Goal: Task Accomplishment & Management: Manage account settings

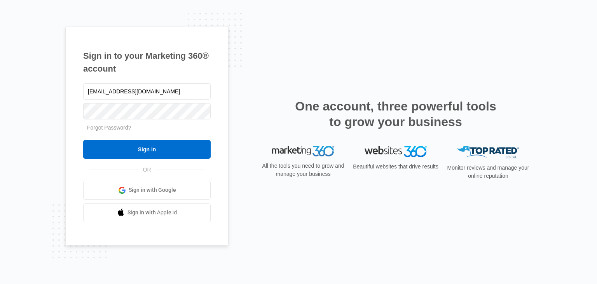
type input "jd@sparklessperformance.com"
click at [114, 128] on link "Forgot Password?" at bounding box center [109, 127] width 44 height 6
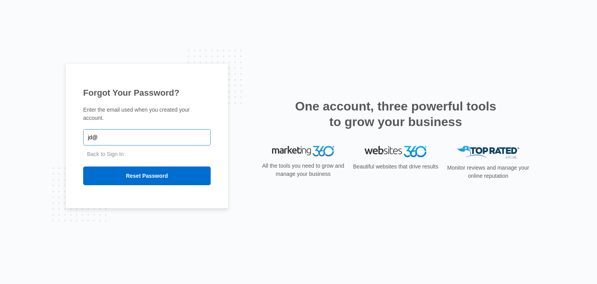
type input "[EMAIL_ADDRESS][DOMAIN_NAME]"
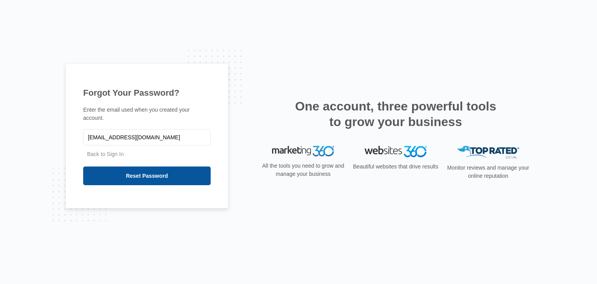
click at [145, 170] on input "Reset Password" at bounding box center [147, 175] width 128 height 19
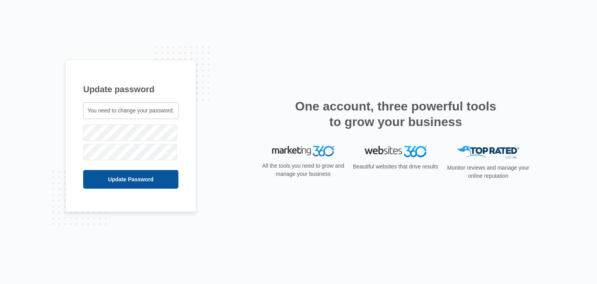
click at [118, 173] on input "Update Password" at bounding box center [130, 179] width 95 height 19
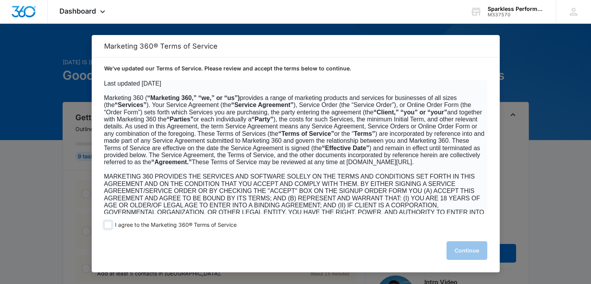
click at [109, 223] on span at bounding box center [108, 225] width 8 height 8
click at [109, 223] on input "I agree to the Marketing 360® Terms of Service" at bounding box center [108, 225] width 8 height 8
checkbox input "true"
click at [454, 250] on button "Continue" at bounding box center [467, 250] width 41 height 19
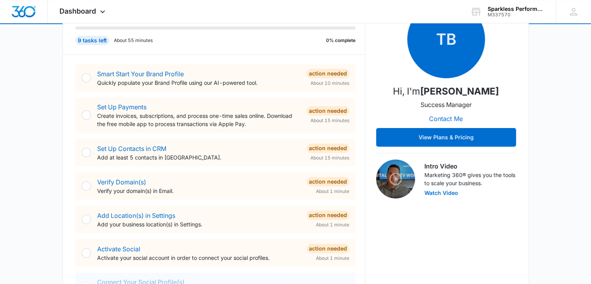
scroll to position [115, 0]
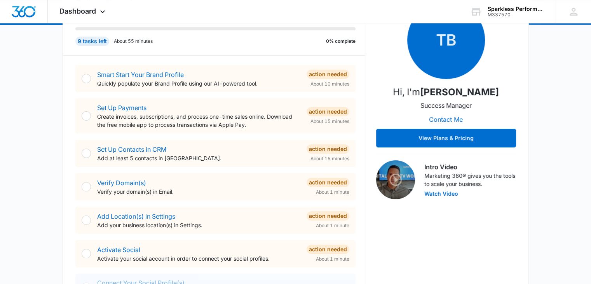
click at [87, 251] on div at bounding box center [86, 253] width 9 height 9
click at [115, 252] on link "Activate Social" at bounding box center [118, 250] width 43 height 8
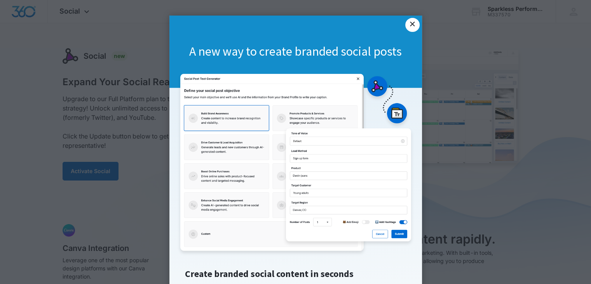
click at [407, 27] on link "×" at bounding box center [412, 25] width 14 height 14
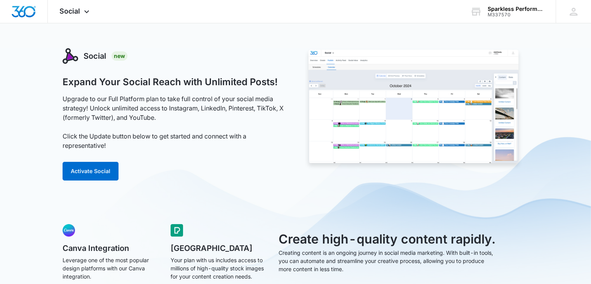
click at [79, 182] on div "Social New Expand Your Social Reach with Unlimited Posts! Upgrade to our Full P…" at bounding box center [175, 119] width 225 height 142
